Goal: Task Accomplishment & Management: Use online tool/utility

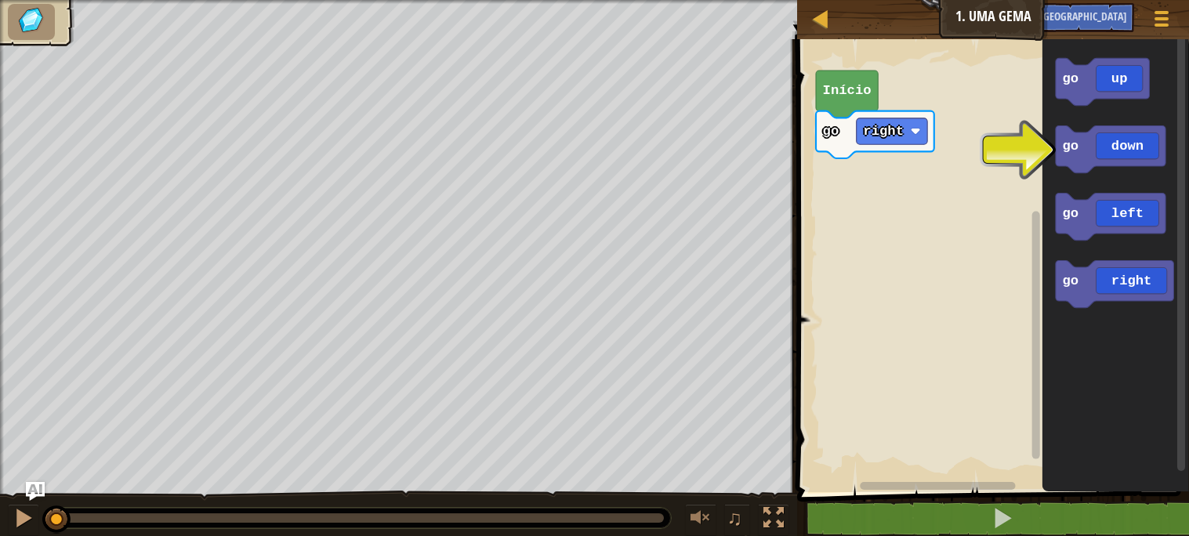
click at [883, 228] on rect "Espaço de trabalho do Blockly" at bounding box center [991, 261] width 397 height 461
click at [836, 85] on text "Início" at bounding box center [847, 90] width 49 height 15
click at [841, 85] on text "Início" at bounding box center [847, 90] width 49 height 15
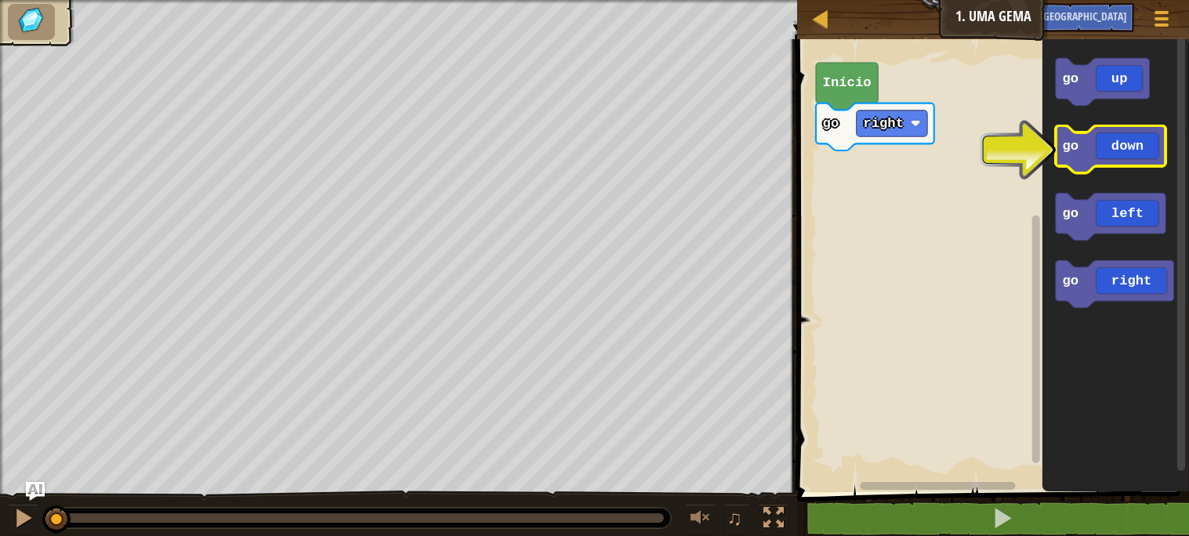
click at [1102, 155] on icon "Espaço de trabalho do Blockly" at bounding box center [1111, 149] width 110 height 47
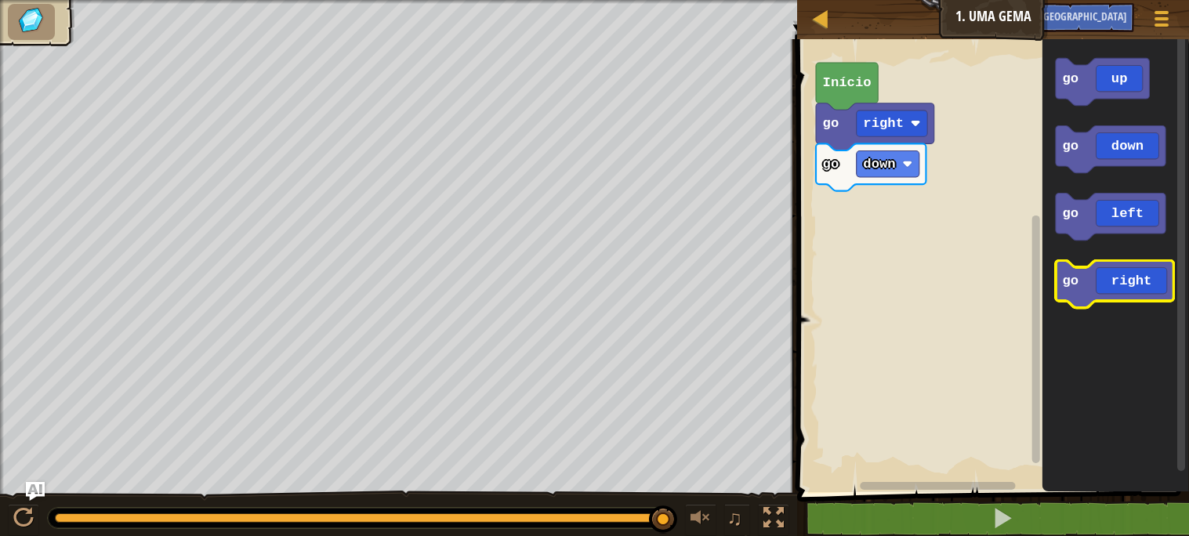
click at [1124, 279] on icon "Espaço de trabalho do Blockly" at bounding box center [1115, 284] width 118 height 47
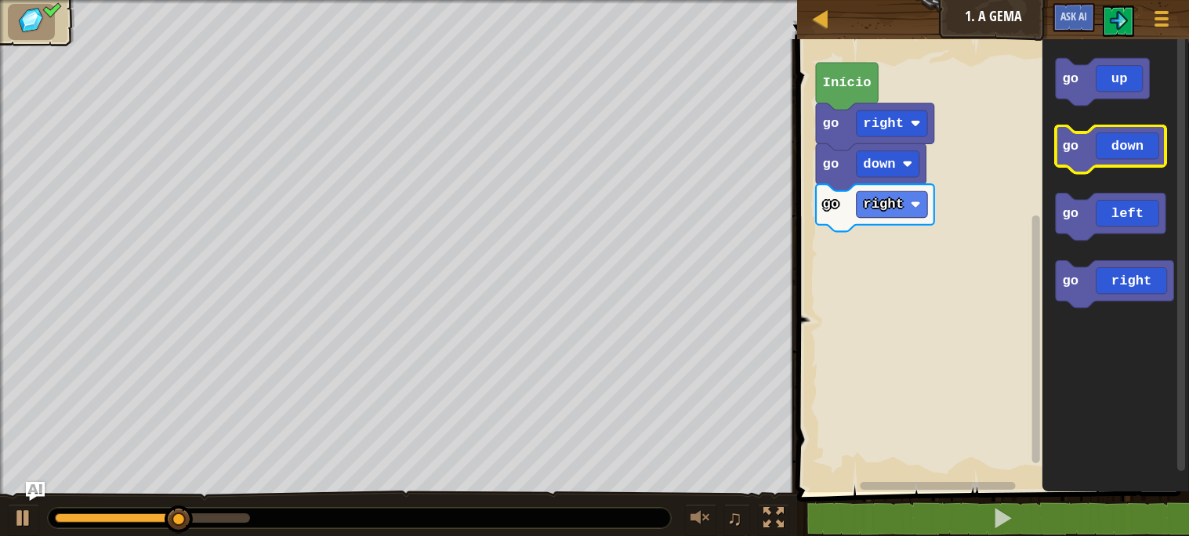
click at [1121, 145] on icon "Espaço de trabalho do Blockly" at bounding box center [1111, 149] width 110 height 47
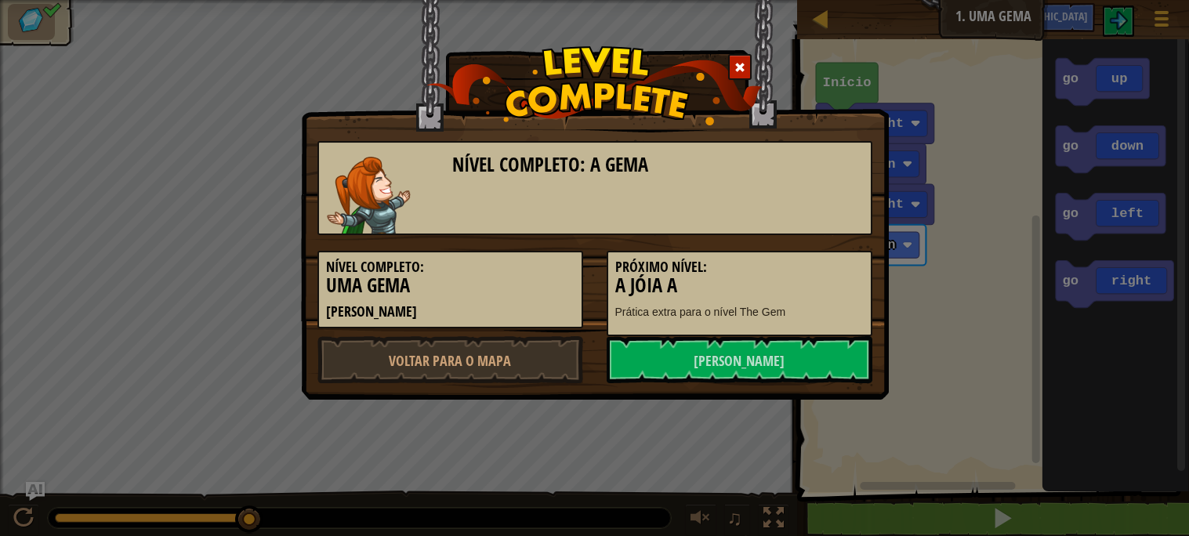
click at [993, 270] on div "Nível Completo: A Gema Nível Completo: [PERSON_NAME] Próximo Nível: A Jóia A Pr…" at bounding box center [594, 268] width 1189 height 536
click at [888, 235] on div "Nível Completo: A Gema Nível Completo: [PERSON_NAME] Próximo Nível: A Jóia A Pr…" at bounding box center [595, 200] width 588 height 400
click at [751, 70] on div at bounding box center [595, 110] width 586 height 105
click at [742, 66] on span at bounding box center [740, 67] width 11 height 11
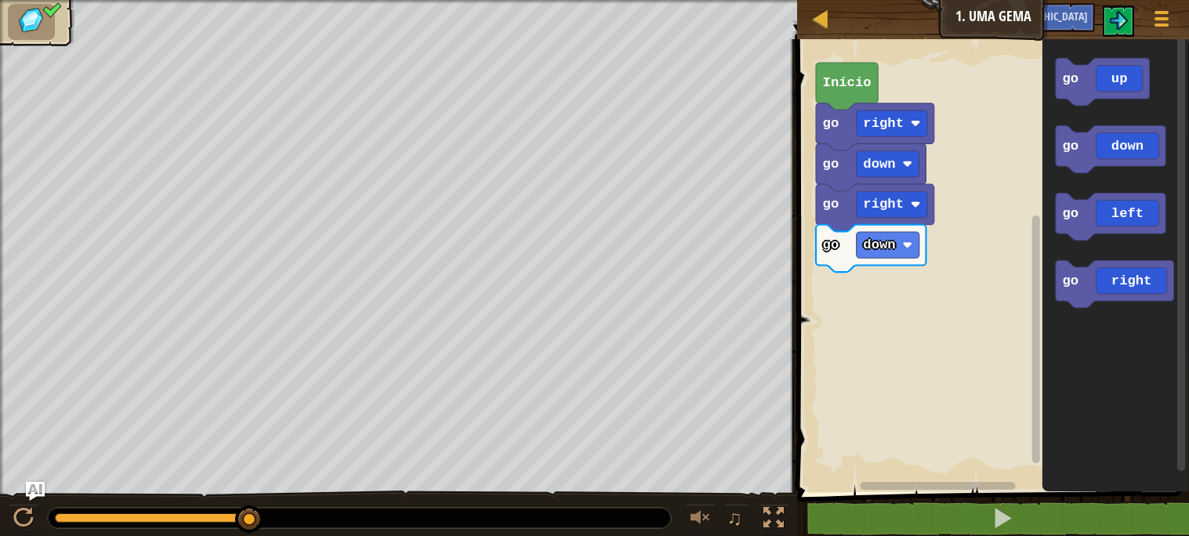
click at [996, 113] on rect "Espaço de trabalho do Blockly" at bounding box center [991, 261] width 397 height 461
click at [1161, 13] on span at bounding box center [1162, 11] width 15 height 3
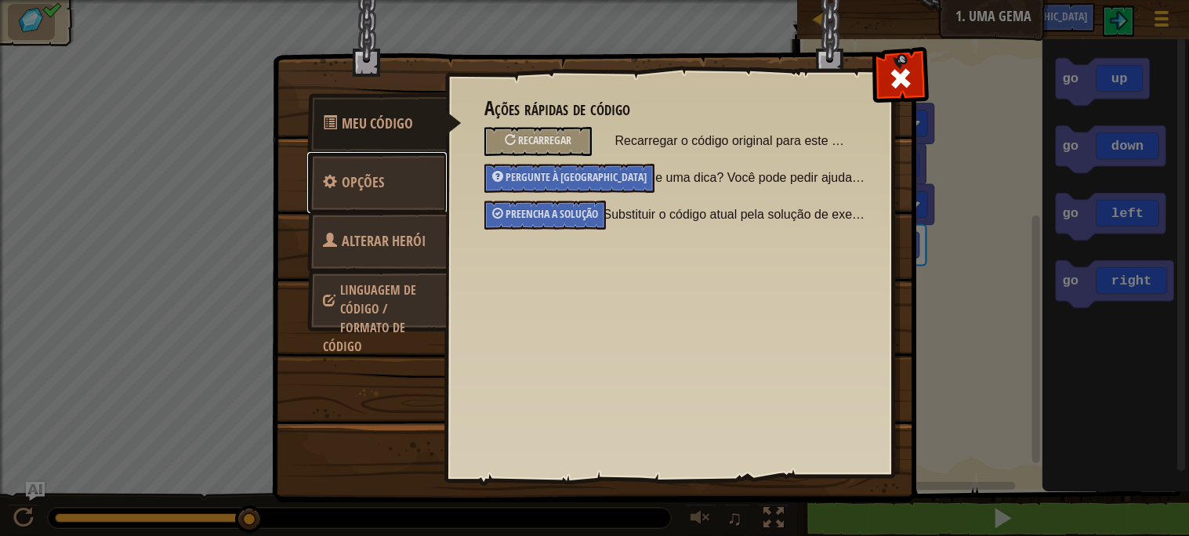
click at [344, 185] on font "Opções" at bounding box center [363, 182] width 42 height 20
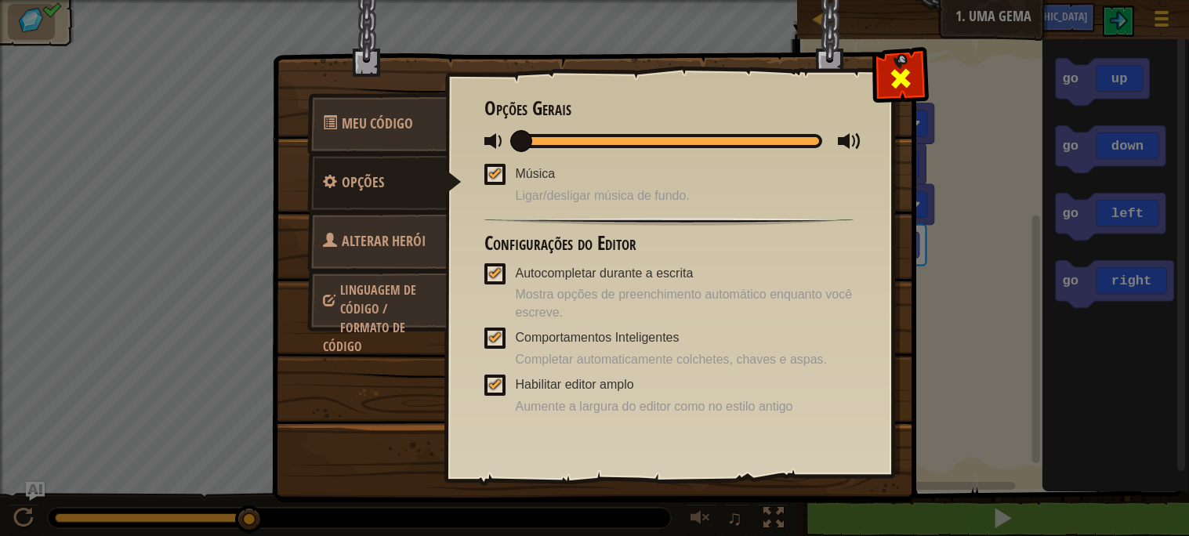
click at [892, 66] on span at bounding box center [900, 78] width 25 height 25
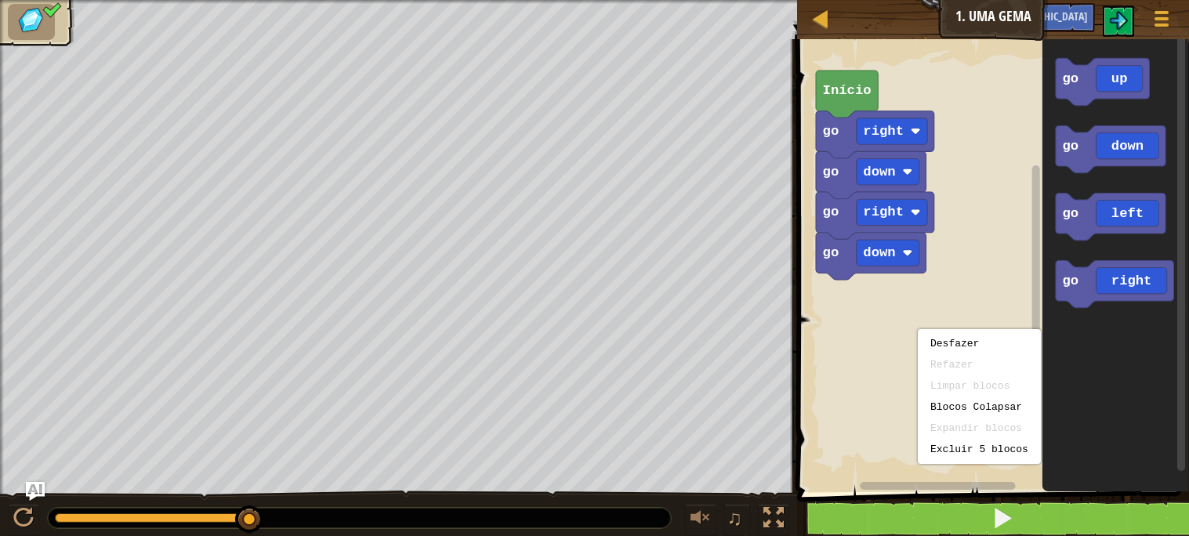
click at [978, 149] on rect "Espaço de trabalho do Blockly" at bounding box center [991, 261] width 397 height 461
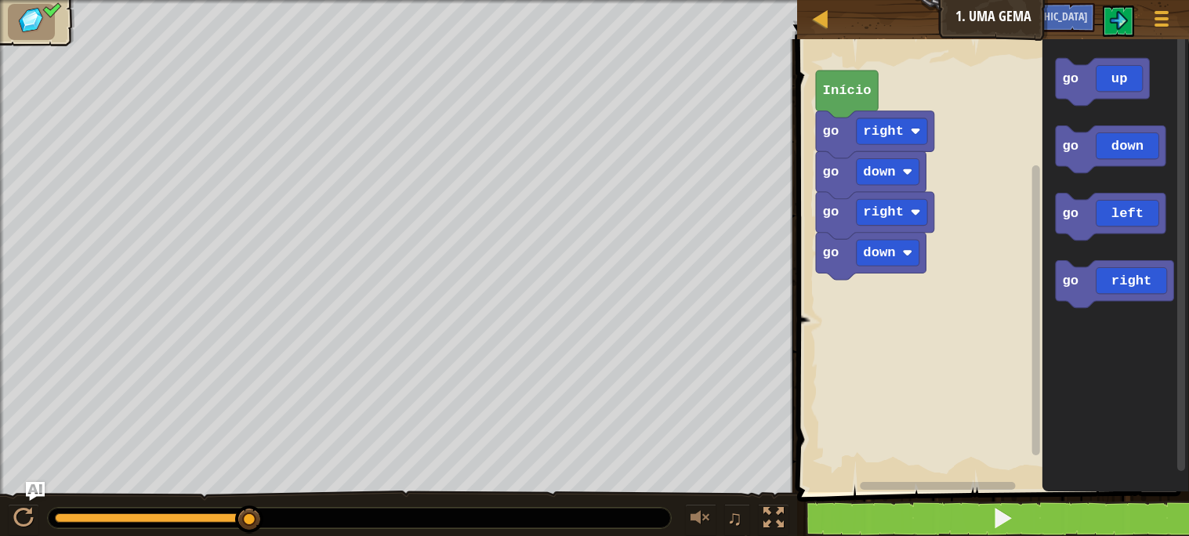
click at [963, 120] on rect "Espaço de trabalho do Blockly" at bounding box center [991, 261] width 397 height 461
click at [1152, 20] on div at bounding box center [1161, 18] width 21 height 23
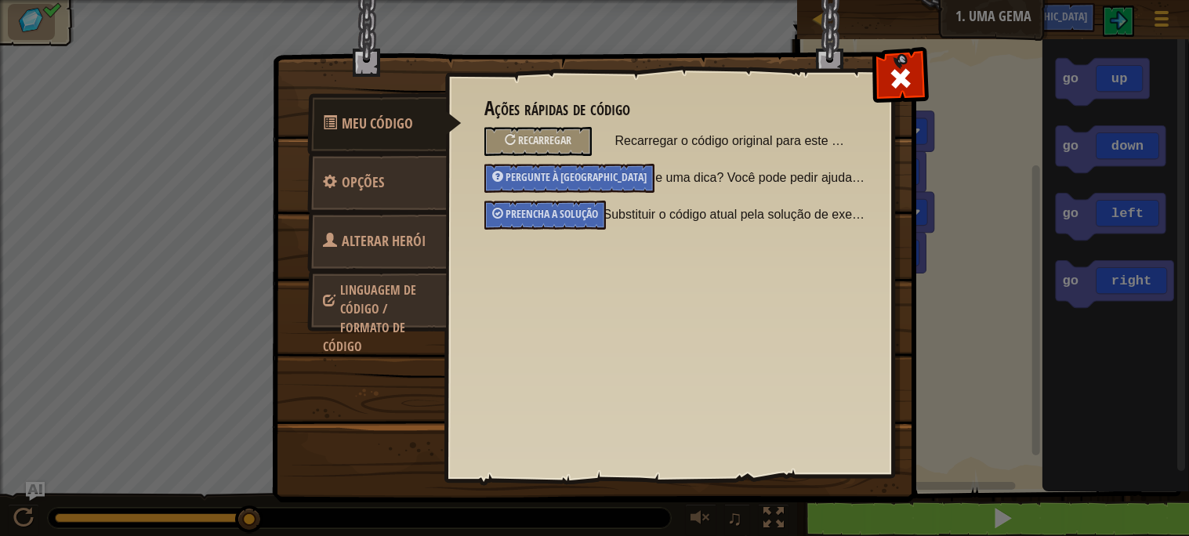
click at [993, 249] on div "Meu Código Opções Alterar Herói Linguagem de código / Formato de código Ações r…" at bounding box center [594, 268] width 1189 height 536
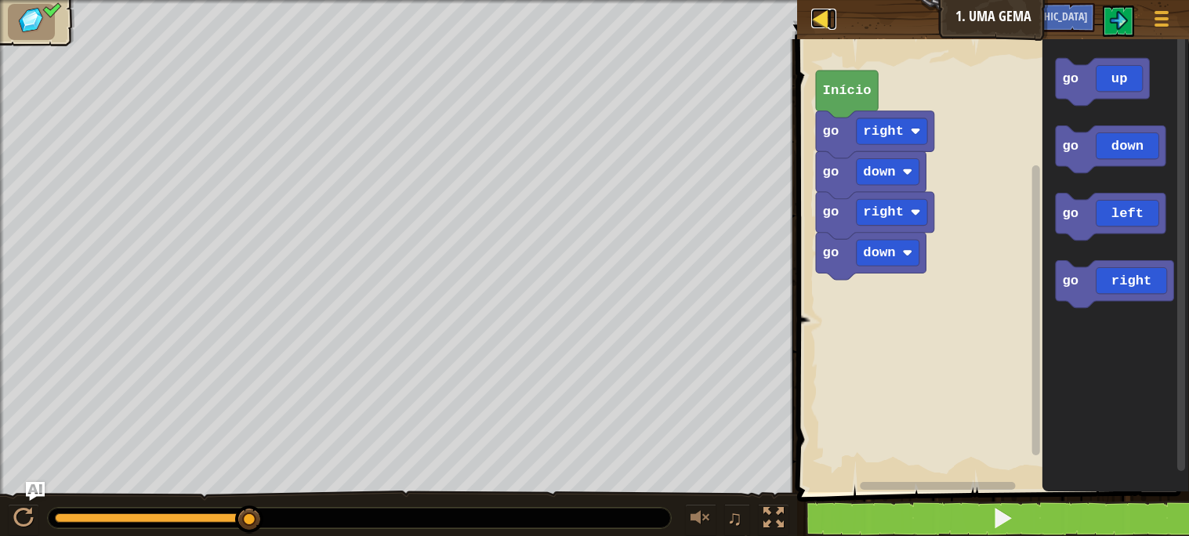
click at [823, 20] on div at bounding box center [821, 19] width 20 height 20
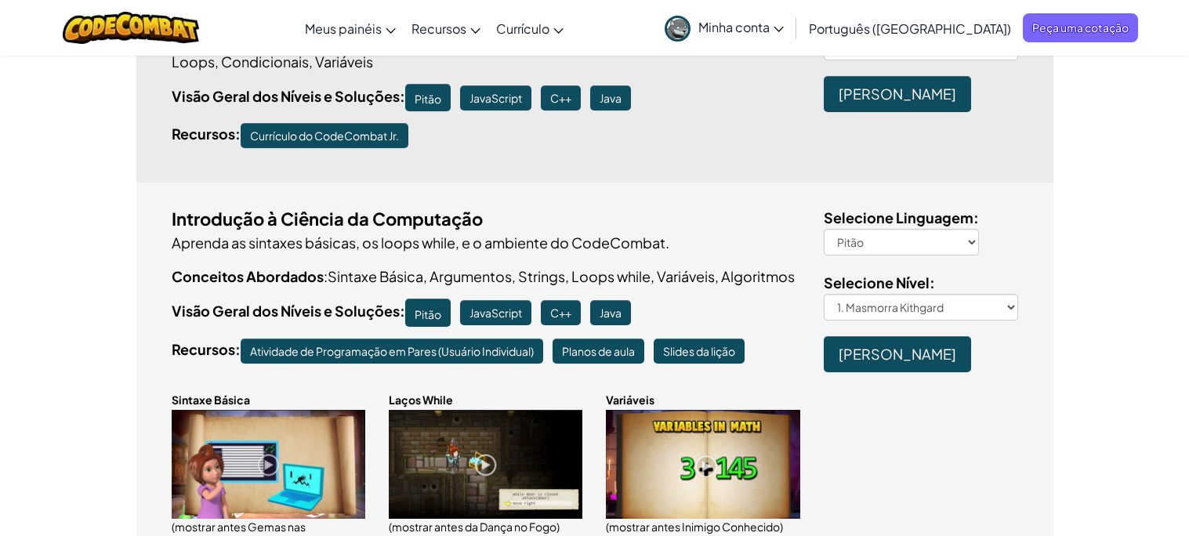
scroll to position [326, 0]
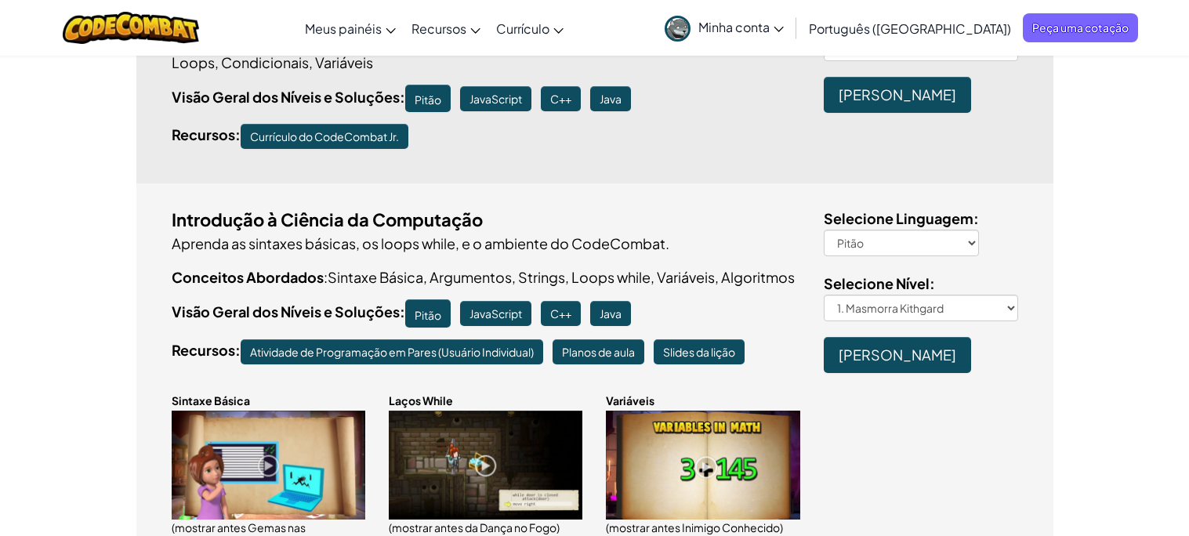
click at [1021, 307] on div "Selecione Linguagem : Pitão JavaScript C++ Java Selecione Nível : 1. Masmorra K…" at bounding box center [921, 290] width 218 height 166
click at [1007, 303] on select "1. Masmorra Kithgard 2. Gemas nas Profundezas 3. Guarda Sombrio 3a. Contador Ki…" at bounding box center [921, 308] width 194 height 27
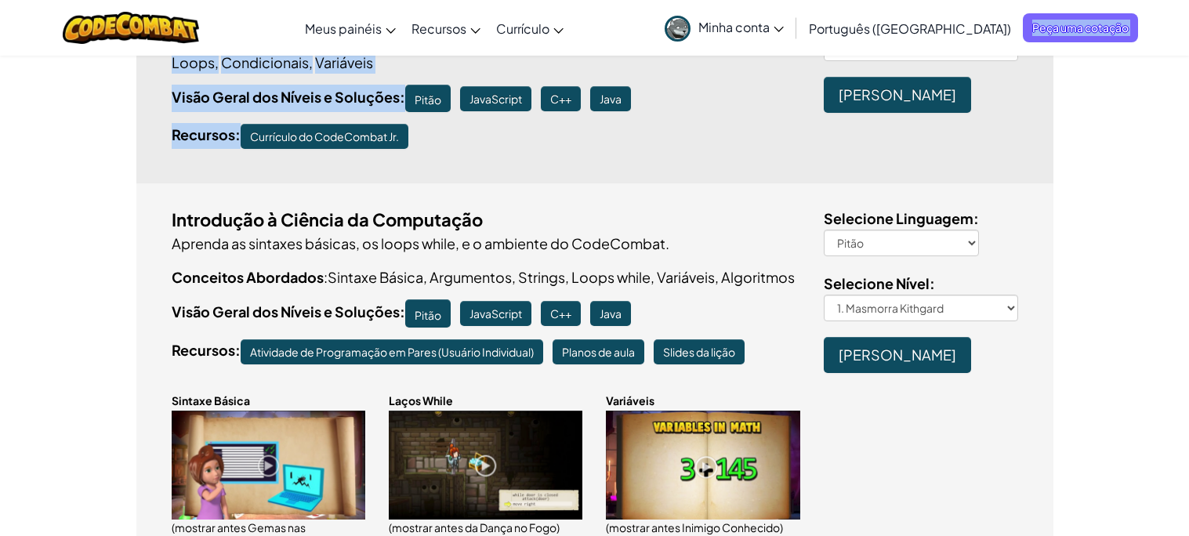
drag, startPoint x: 1172, startPoint y: 92, endPoint x: 1174, endPoint y: 34, distance: 57.3
click at [1000, 309] on select "1. Masmorra Kithgard 2. Gemas nas Profundezas 3. Guarda Sombrio 3a. Contador Ki…" at bounding box center [921, 308] width 194 height 27
select select "enemy-mine"
click at [824, 295] on select "1. Masmorra Kithgard 2. Gemas nas Profundezas 3. Guarda Sombrio 3a. Contador Ki…" at bounding box center [921, 308] width 194 height 27
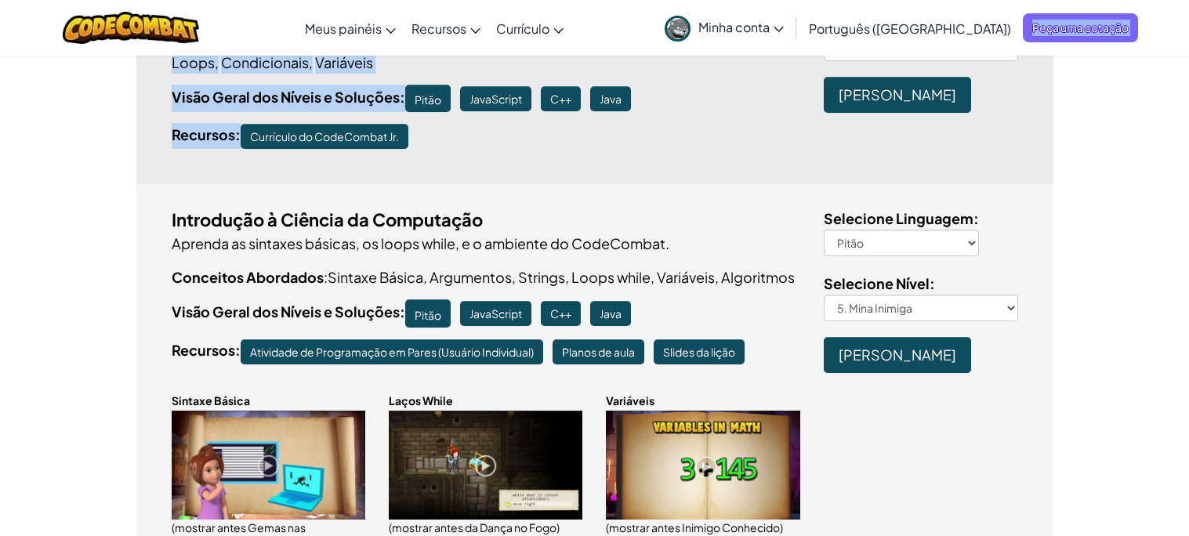
click at [880, 361] on font "[PERSON_NAME]" at bounding box center [898, 355] width 118 height 18
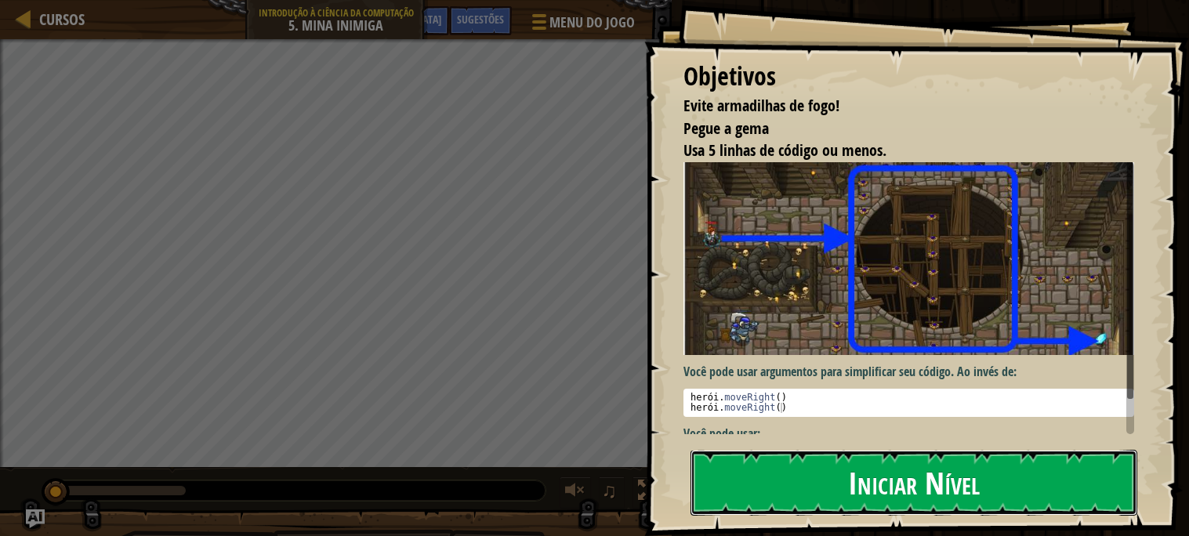
click at [903, 481] on font "Iniciar Nível" at bounding box center [914, 482] width 132 height 42
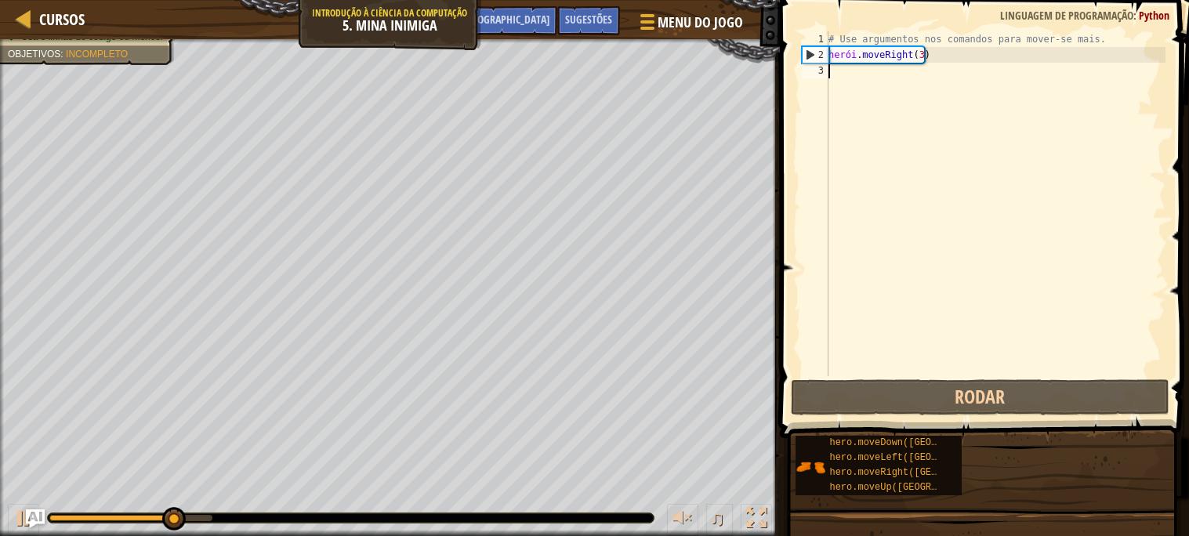
click at [1015, 209] on div "# Use argumentos nos comandos para mover-se mais. herói . moveRight ( 3 )" at bounding box center [996, 219] width 340 height 376
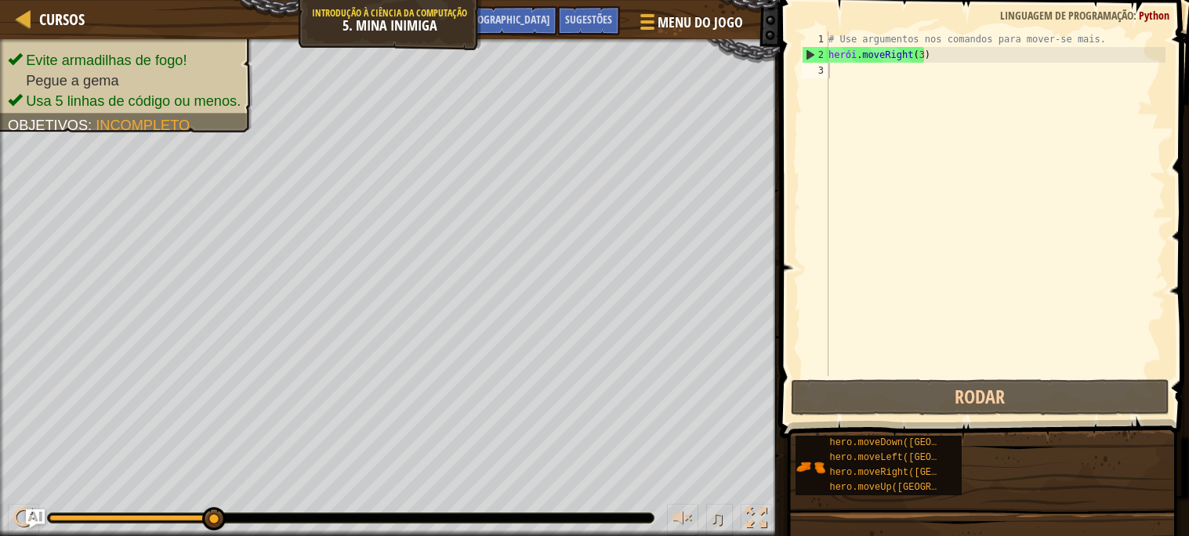
click at [1154, 20] on font "Python" at bounding box center [1154, 15] width 31 height 15
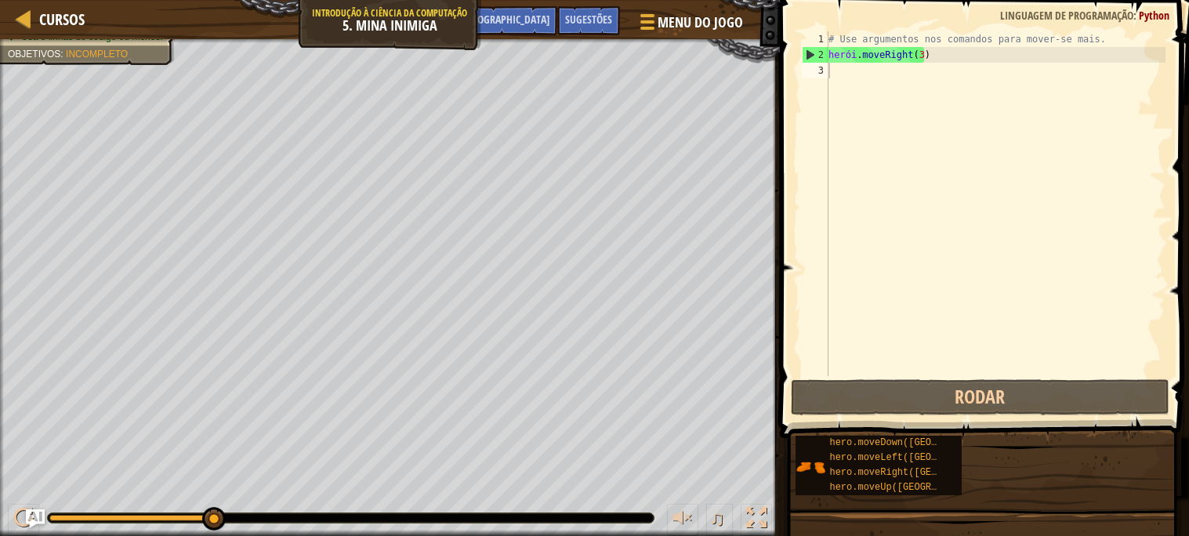
click at [1061, 14] on font "Linguagem de programação" at bounding box center [1066, 15] width 133 height 15
click at [1160, 14] on font "Python" at bounding box center [1154, 15] width 31 height 15
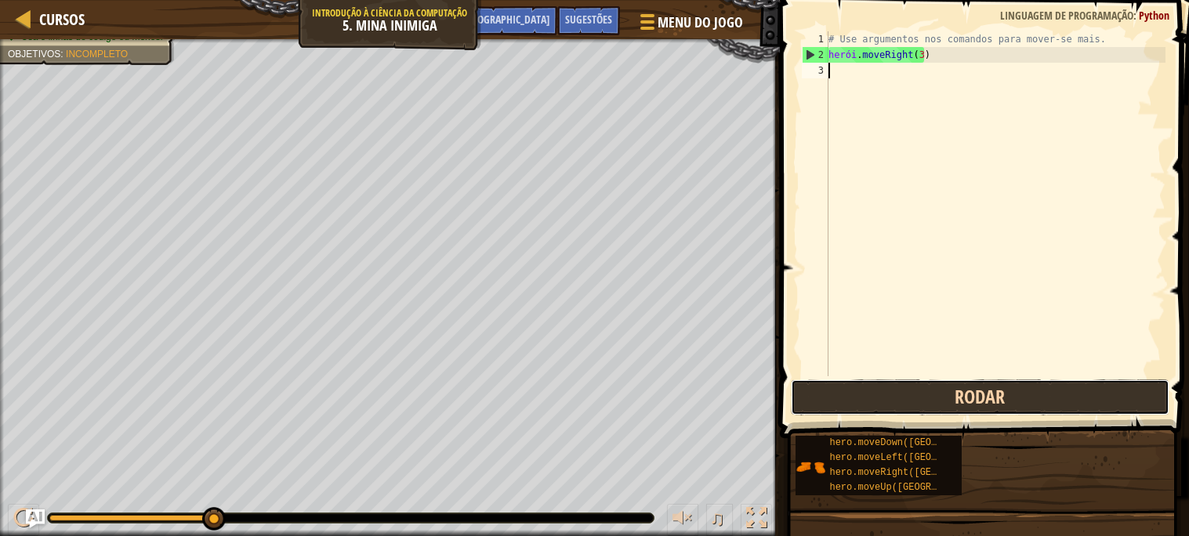
click at [976, 402] on button "Rodar" at bounding box center [980, 397] width 379 height 36
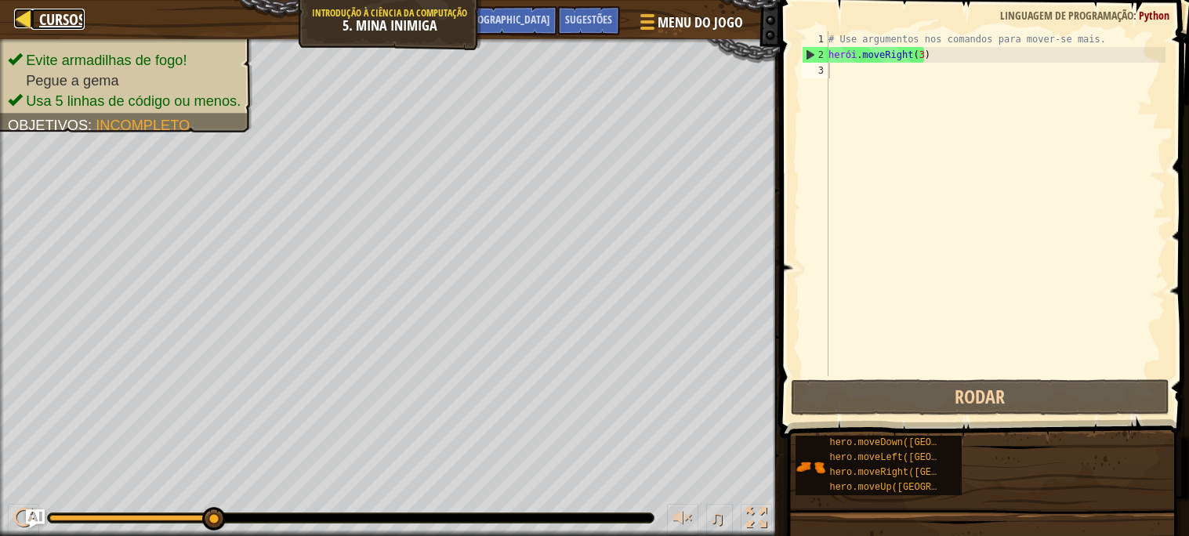
click at [53, 20] on font "Cursos" at bounding box center [61, 19] width 45 height 21
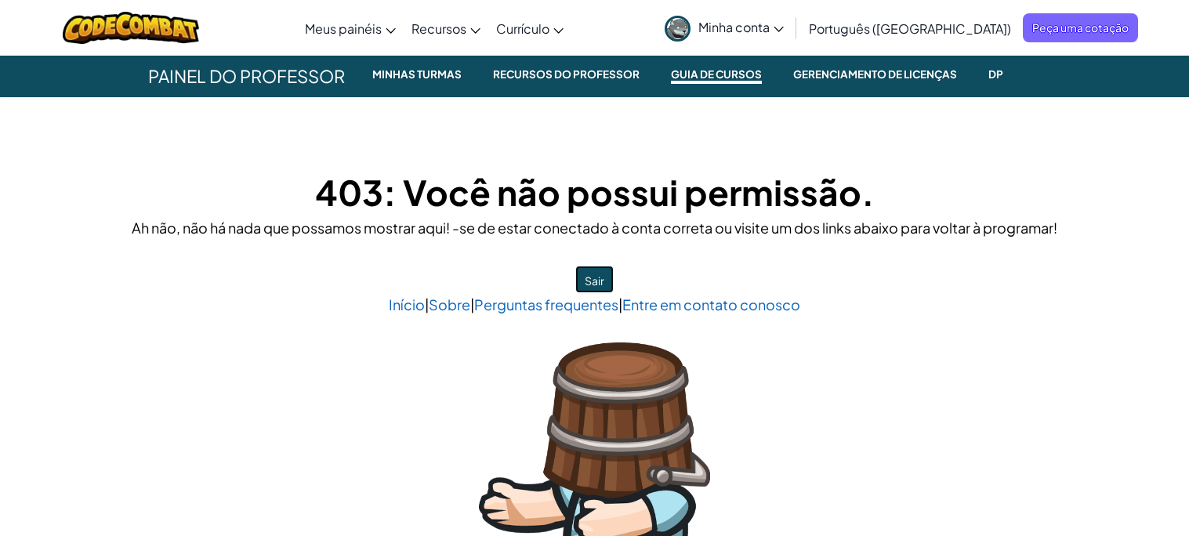
click at [603, 281] on font "Sair" at bounding box center [595, 281] width 20 height 14
